Goal: Task Accomplishment & Management: Manage account settings

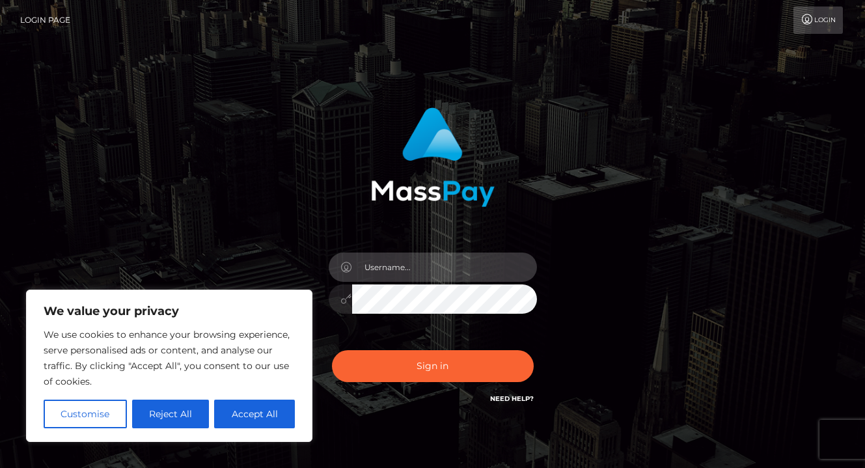
click at [463, 260] on input "text" at bounding box center [444, 266] width 185 height 29
type input "verakingxxx@gmail.com"
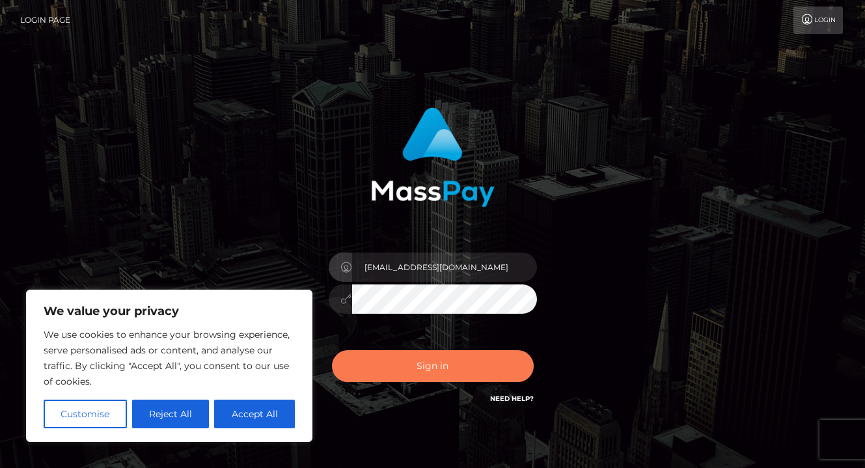
click at [453, 366] on button "Sign in" at bounding box center [433, 366] width 202 height 32
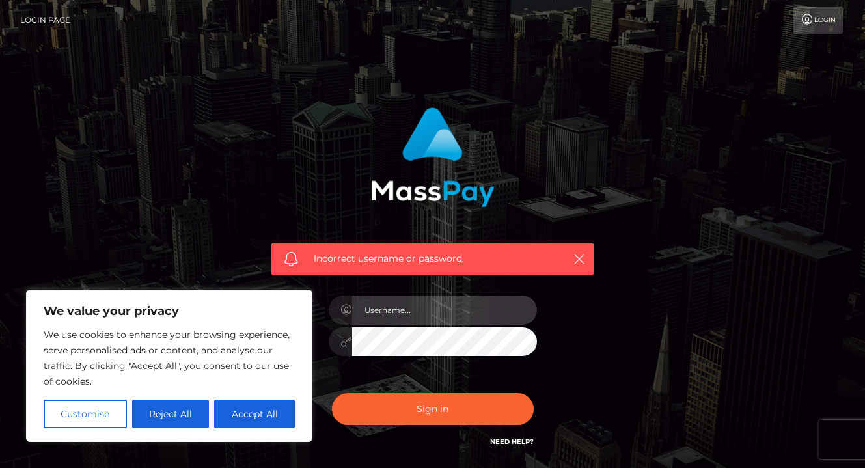
click at [436, 311] on input "text" at bounding box center [444, 309] width 185 height 29
type input "[EMAIL_ADDRESS][DOMAIN_NAME]"
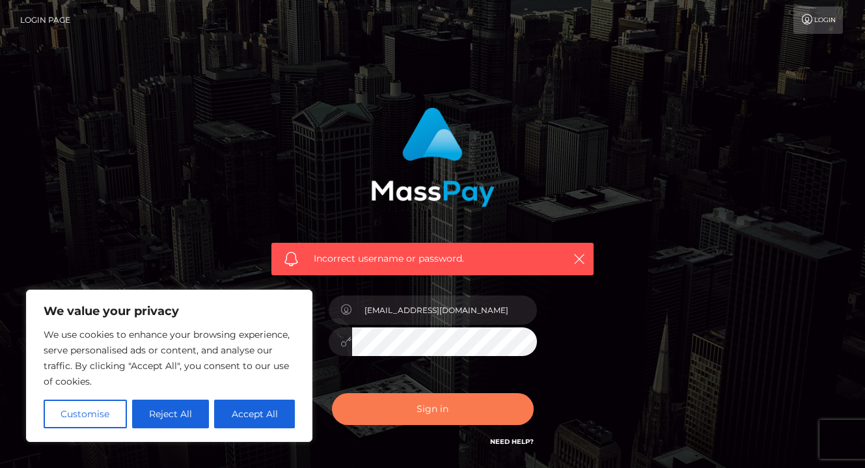
click at [426, 418] on button "Sign in" at bounding box center [433, 409] width 202 height 32
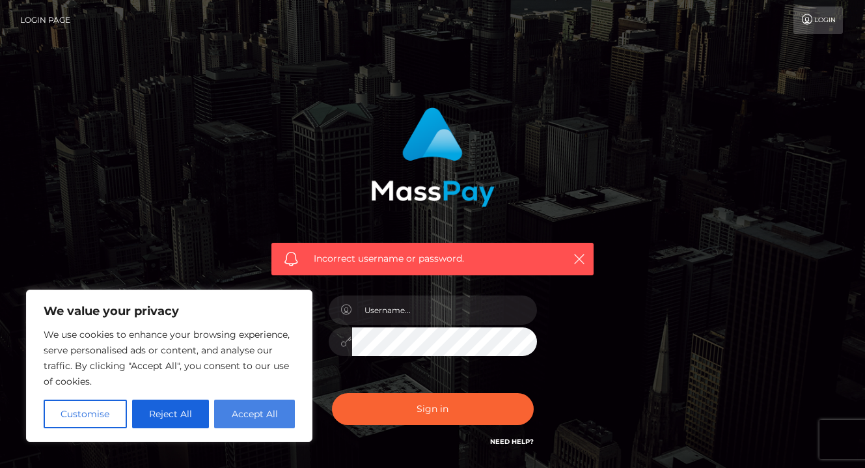
click at [248, 416] on button "Accept All" at bounding box center [254, 413] width 81 height 29
checkbox input "true"
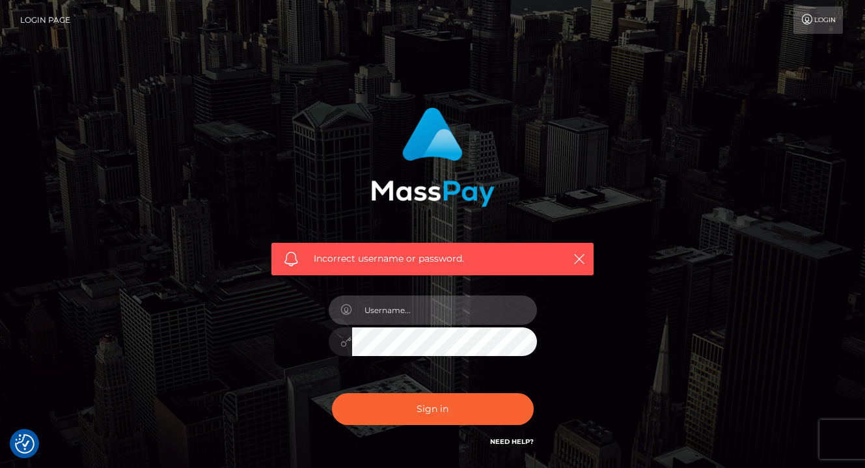
click at [410, 315] on input "text" at bounding box center [444, 309] width 185 height 29
type input "[EMAIL_ADDRESS][DOMAIN_NAME]"
click at [347, 345] on icon at bounding box center [346, 341] width 11 height 10
click at [343, 345] on icon at bounding box center [346, 341] width 11 height 10
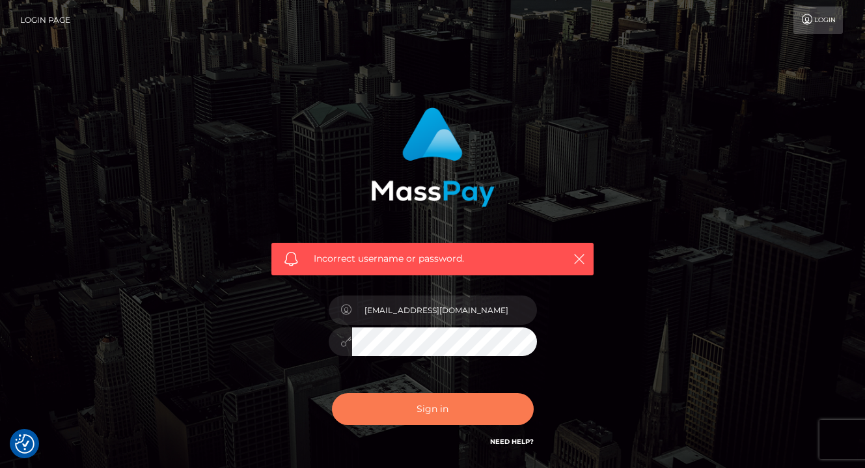
click at [463, 418] on button "Sign in" at bounding box center [433, 409] width 202 height 32
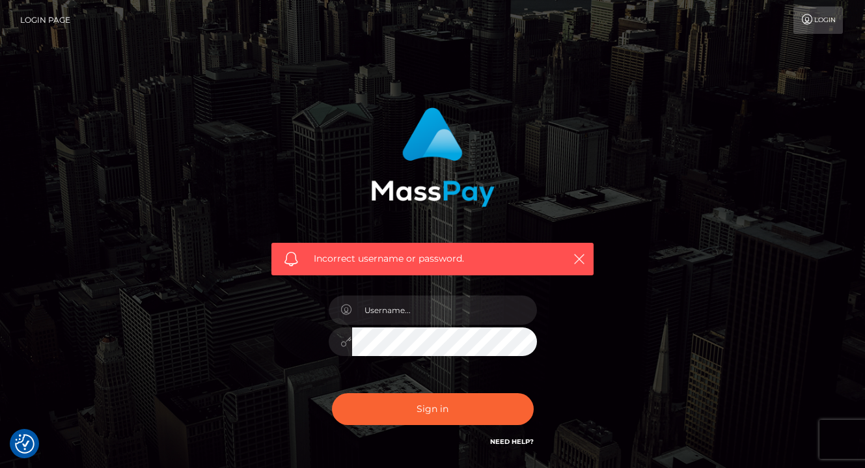
click at [818, 27] on link "Login" at bounding box center [817, 20] width 49 height 27
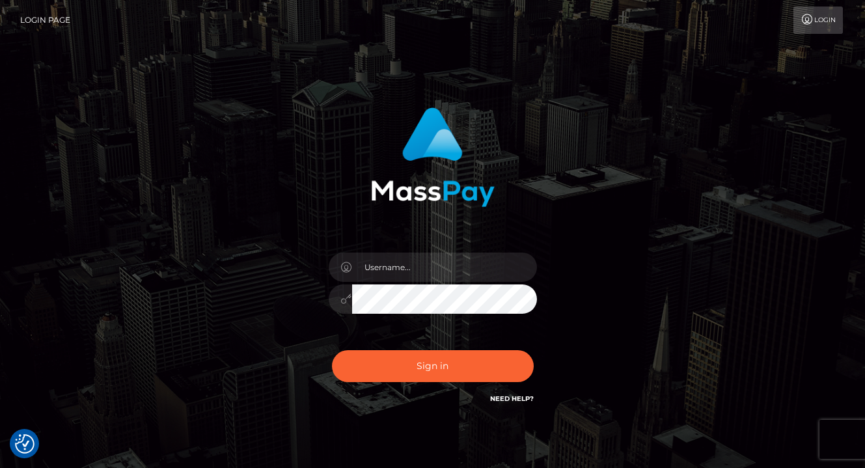
click at [510, 399] on link "Need Help?" at bounding box center [512, 398] width 44 height 8
click at [505, 403] on link "Need Help?" at bounding box center [512, 398] width 44 height 8
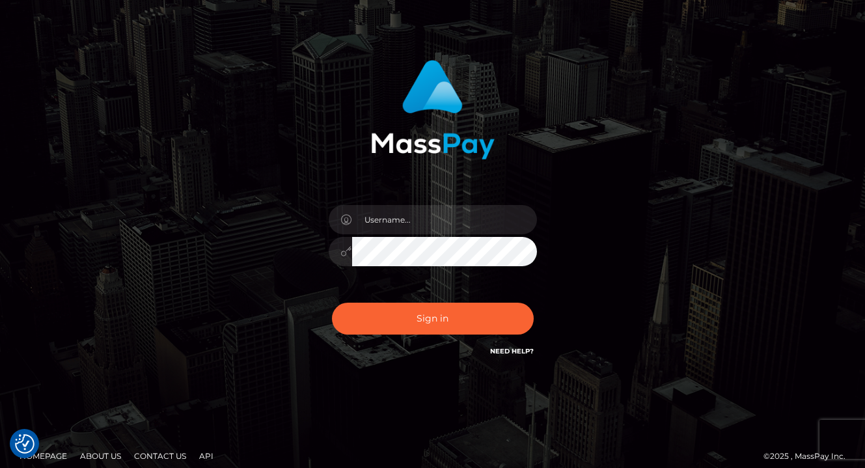
scroll to position [53, 0]
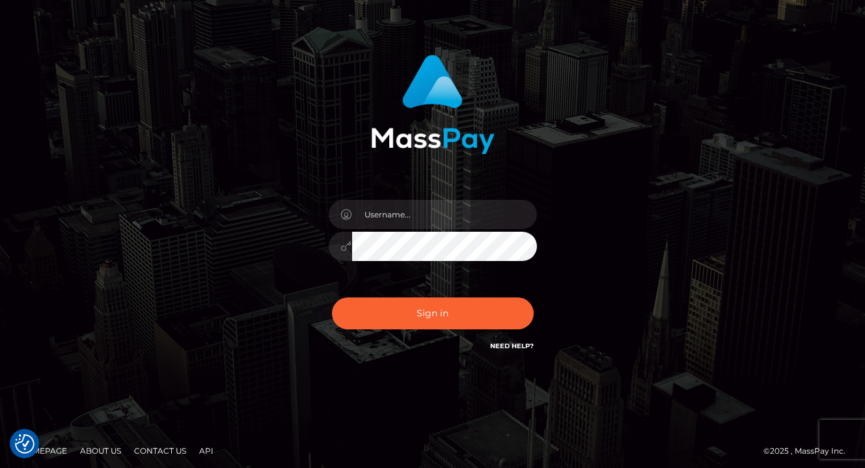
click at [511, 347] on link "Need Help?" at bounding box center [512, 346] width 44 height 8
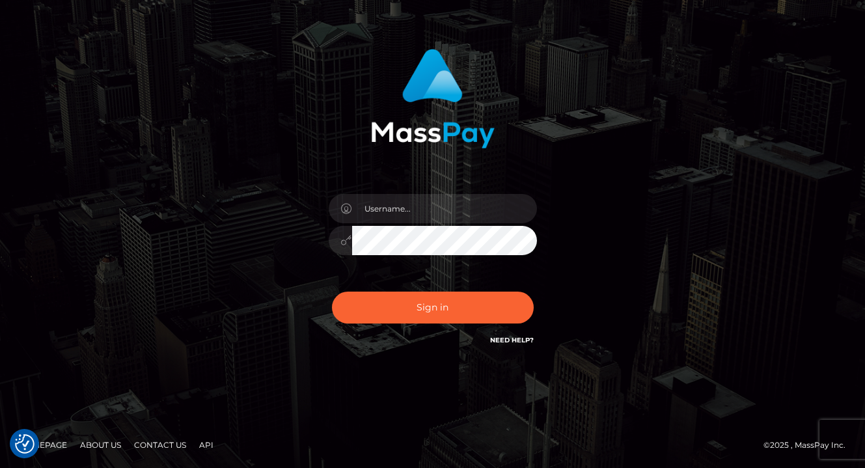
scroll to position [0, 0]
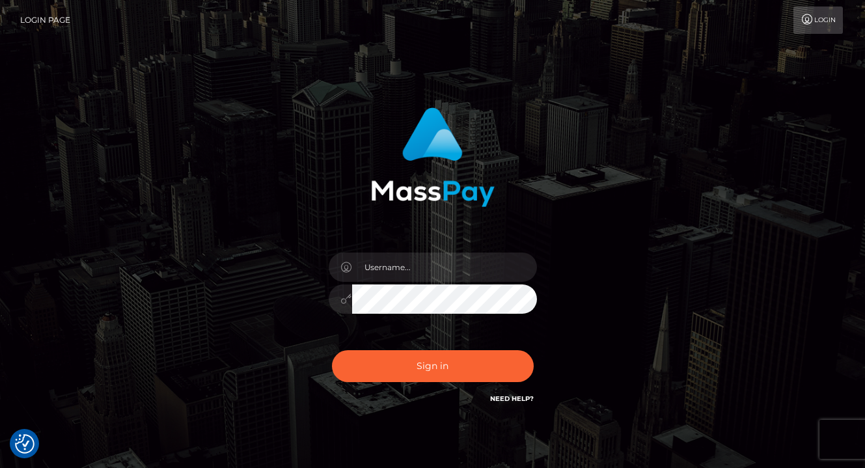
click at [60, 23] on link "Login Page" at bounding box center [45, 20] width 50 height 27
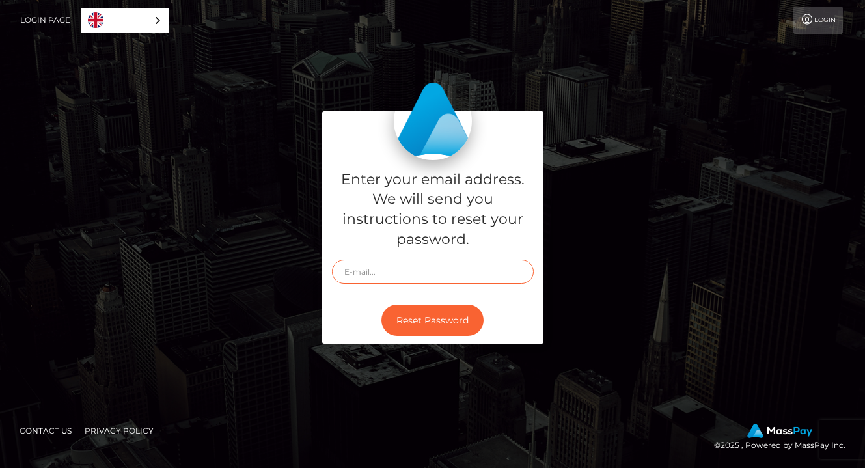
click at [388, 275] on input "text" at bounding box center [433, 272] width 202 height 24
paste input "verakingxxx@gmailcom"
type input "verakingxxx@gmailcom"
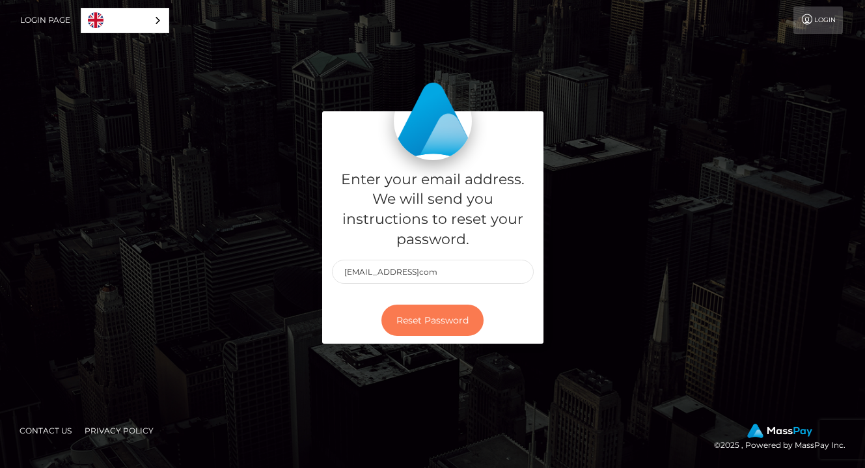
click at [422, 317] on button "Reset Password" at bounding box center [432, 320] width 102 height 32
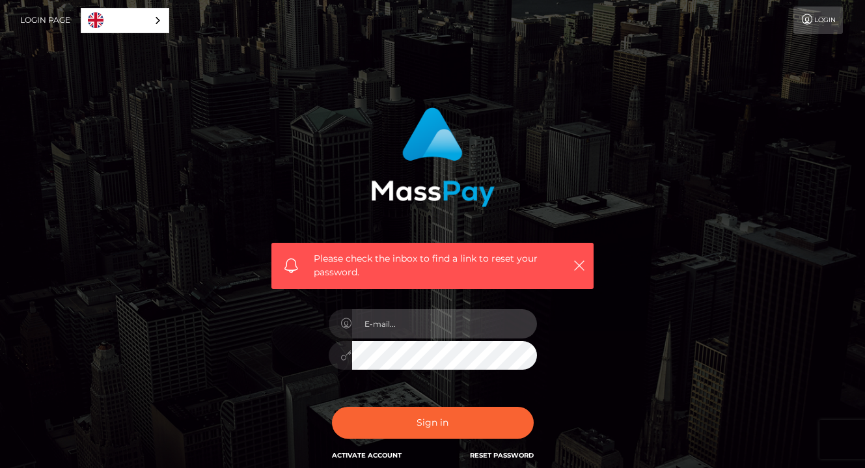
type input "[EMAIL_ADDRESS][DOMAIN_NAME]"
click at [345, 360] on icon at bounding box center [346, 355] width 11 height 10
click at [578, 416] on div "Please check the inbox to find a link to reset your password. In order to prote…" at bounding box center [433, 285] width 342 height 375
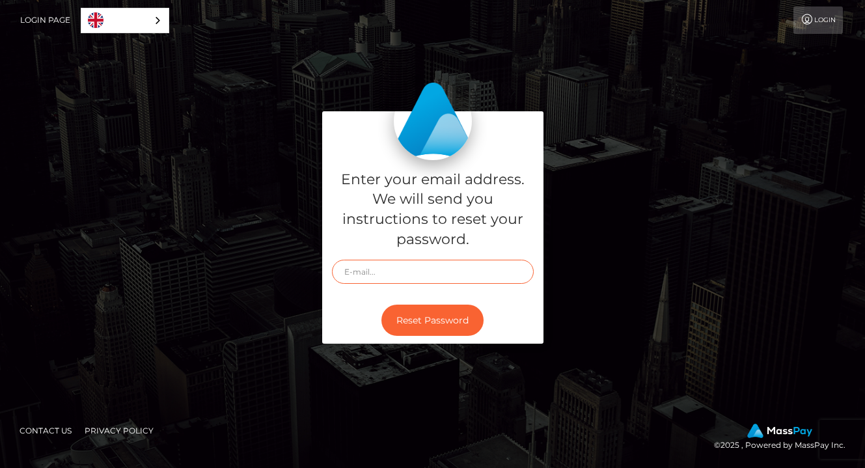
click at [414, 267] on input "text" at bounding box center [433, 272] width 202 height 24
type input "sarajeanthewriter@gmail.com"
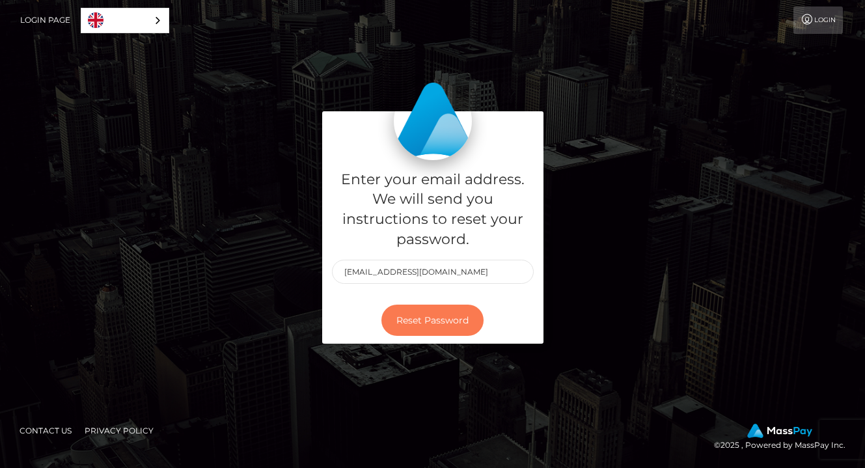
click at [438, 320] on button "Reset Password" at bounding box center [432, 320] width 102 height 32
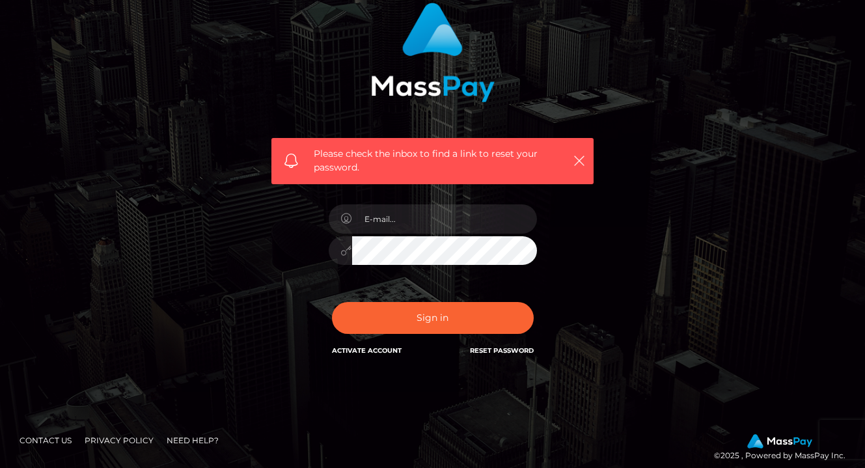
scroll to position [106, 0]
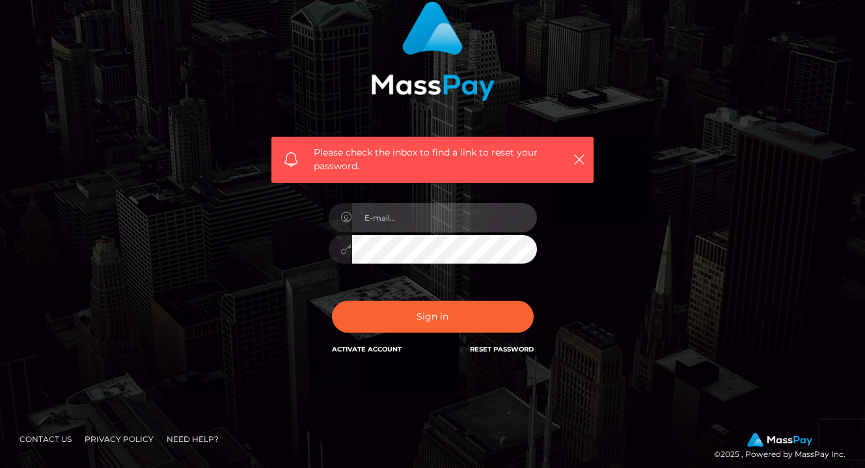
type input "verakingxxx@gmail.com"
click at [39, 448] on link "Contact Us" at bounding box center [45, 439] width 62 height 20
click at [578, 161] on icon "button" at bounding box center [578, 159] width 13 height 13
click at [576, 163] on icon "button" at bounding box center [578, 159] width 13 height 13
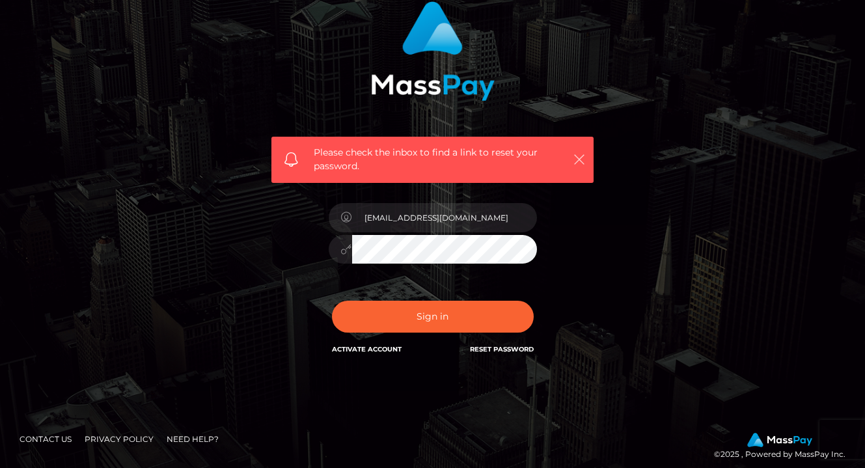
click at [576, 163] on icon "button" at bounding box center [578, 159] width 13 height 13
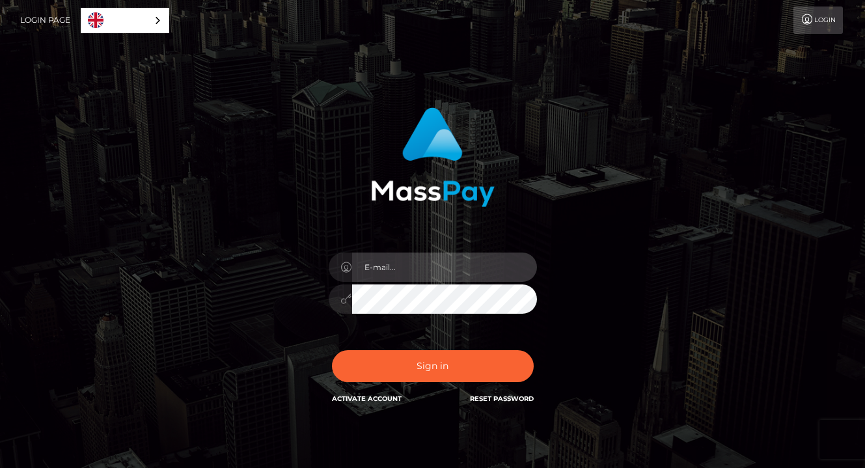
type input "[EMAIL_ADDRESS]com"
click at [662, 303] on div "In order to protect your account, we're utilizing the help of a captcha service…" at bounding box center [433, 263] width 742 height 331
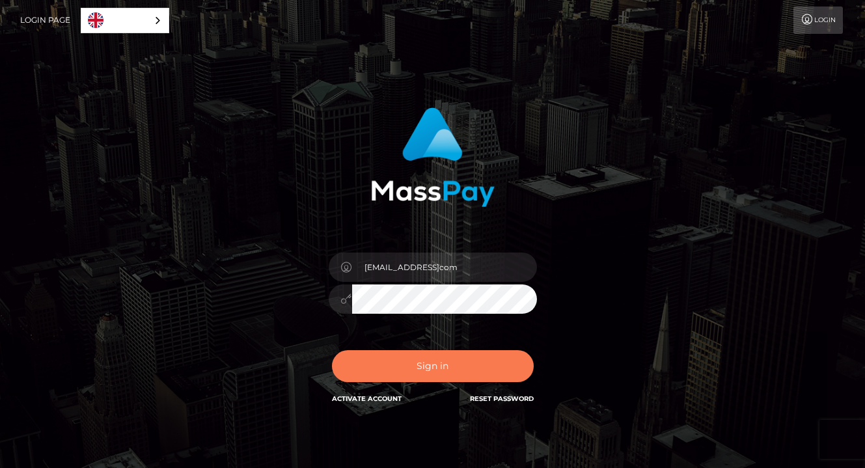
click at [463, 373] on button "Sign in" at bounding box center [433, 366] width 202 height 32
